Goal: Find specific page/section: Find specific page/section

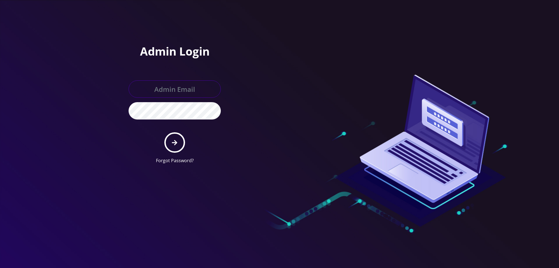
type input "[PERSON_NAME][EMAIL_ADDRESS][DOMAIN_NAME]"
click at [186, 140] on form "boris@teltik.com Forgot Password?" at bounding box center [175, 122] width 92 height 84
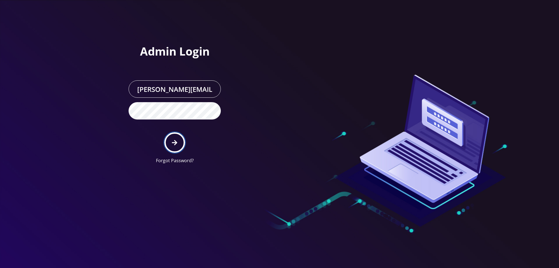
click at [176, 140] on icon "submit" at bounding box center [174, 143] width 5 height 6
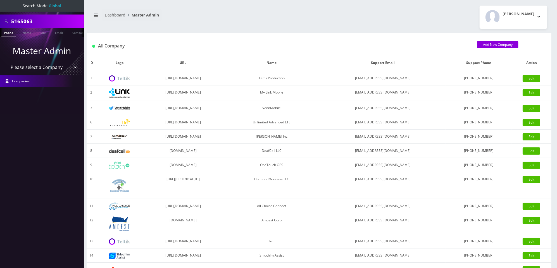
click at [55, 22] on input "5165063" at bounding box center [46, 21] width 71 height 11
type input "shimmon"
click at [27, 36] on link "Name" at bounding box center [27, 32] width 14 height 9
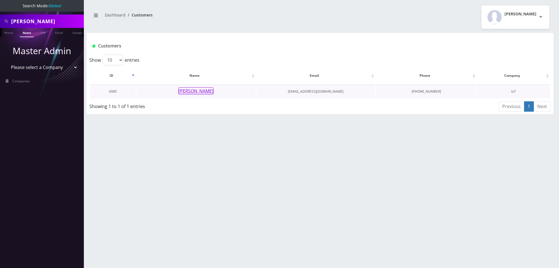
click at [200, 93] on button "[PERSON_NAME]" at bounding box center [195, 90] width 35 height 7
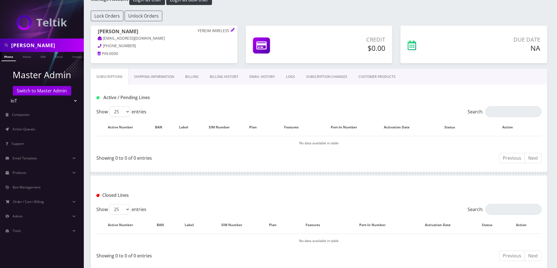
scroll to position [33, 0]
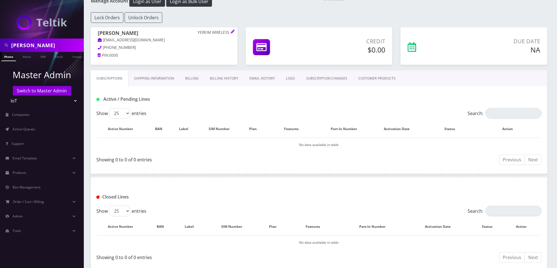
click at [264, 78] on link "EMAIL HISTORY" at bounding box center [262, 78] width 37 height 16
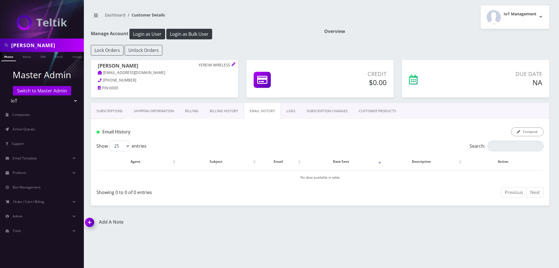
click at [46, 43] on input "shimmon" at bounding box center [46, 45] width 71 height 11
type input "[EMAIL_ADDRESS][DOMAIN_NAME]"
click at [57, 60] on link "Email" at bounding box center [58, 56] width 13 height 9
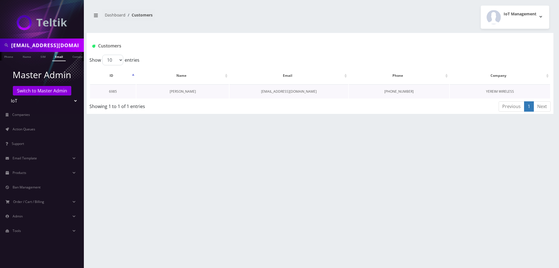
click at [181, 93] on link "[PERSON_NAME]" at bounding box center [183, 91] width 26 height 5
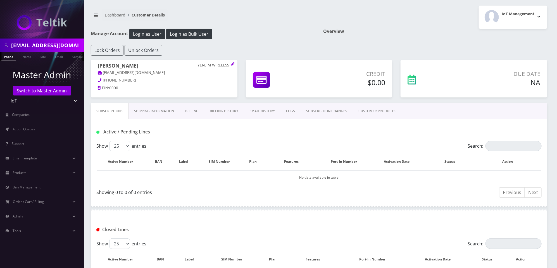
click at [262, 110] on link "EMAIL HISTORY" at bounding box center [262, 111] width 37 height 16
